Goal: Navigation & Orientation: Find specific page/section

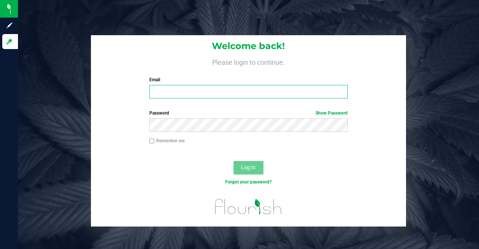
type input "[EMAIL_ADDRESS][PERSON_NAME][DOMAIN_NAME]"
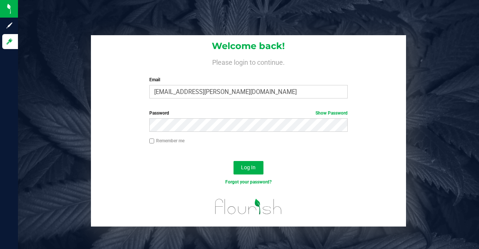
click at [151, 139] on input "Remember me" at bounding box center [151, 140] width 5 height 5
checkbox input "true"
click at [241, 169] on span "Log In" at bounding box center [248, 167] width 15 height 6
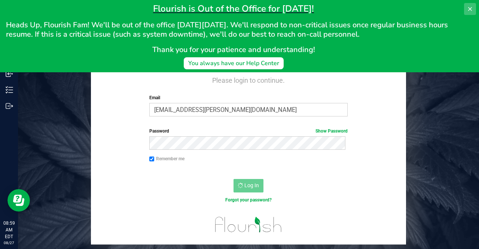
click at [467, 9] on icon at bounding box center [470, 9] width 6 height 6
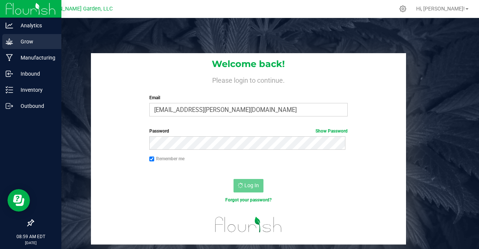
click at [13, 37] on p "Grow" at bounding box center [35, 41] width 45 height 9
click at [12, 37] on div "Grow" at bounding box center [31, 41] width 59 height 15
